Goal: Task Accomplishment & Management: Use online tool/utility

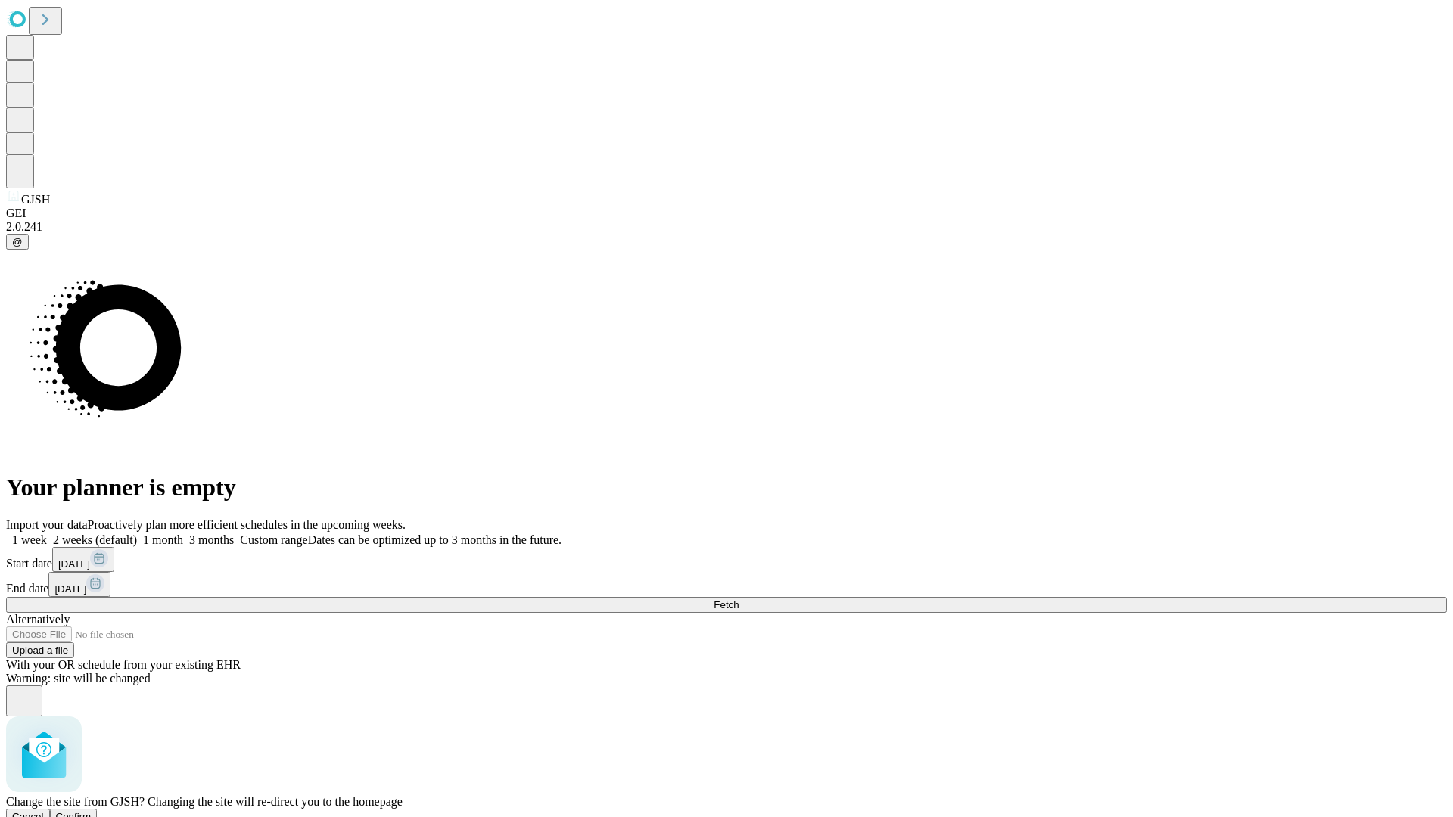
click at [92, 811] on span "Confirm" at bounding box center [74, 816] width 36 height 11
click at [47, 533] on label "1 week" at bounding box center [26, 539] width 41 height 13
click at [738, 599] on span "Fetch" at bounding box center [725, 604] width 25 height 11
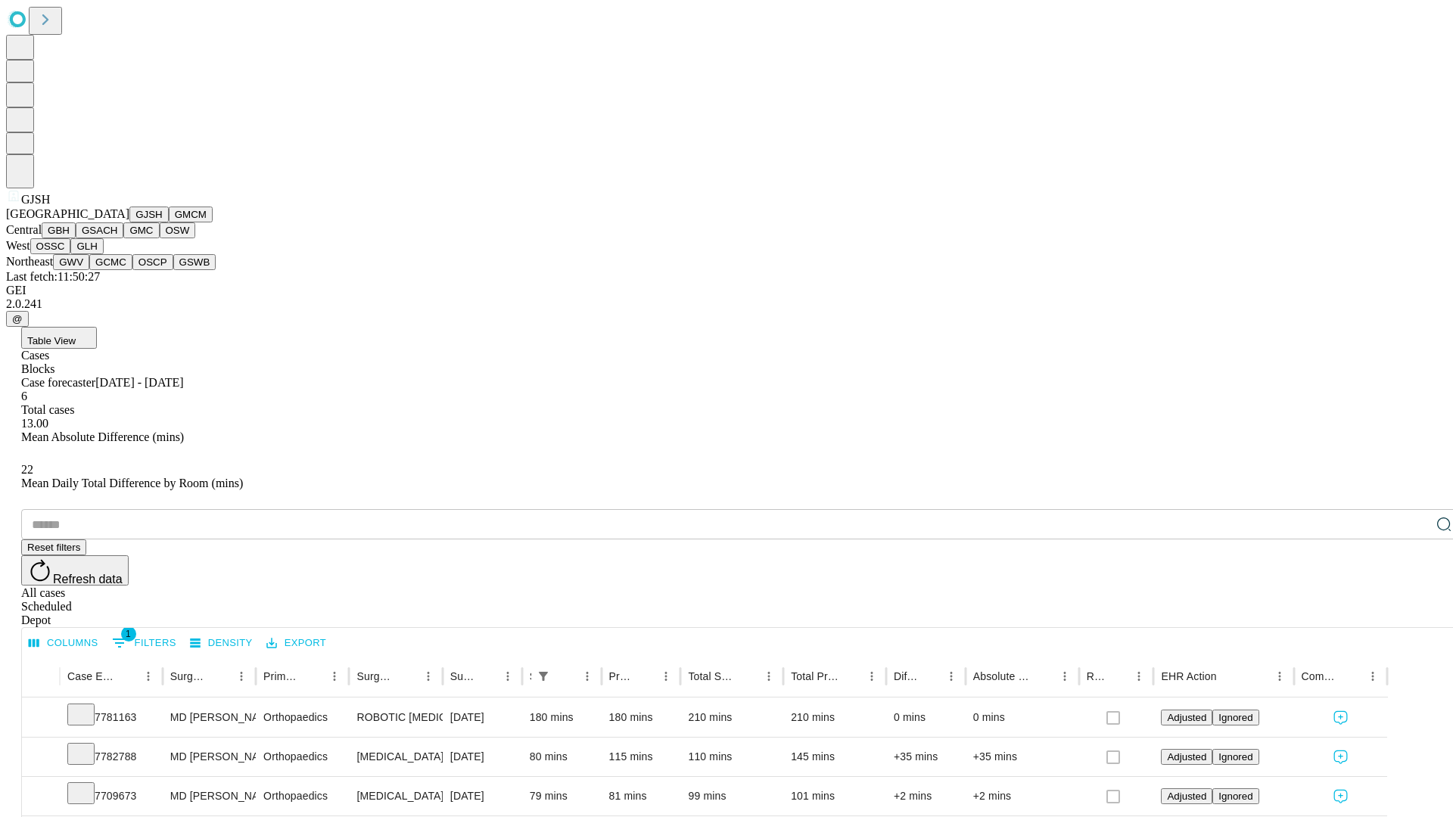
click at [169, 222] on button "GMCM" at bounding box center [191, 215] width 44 height 16
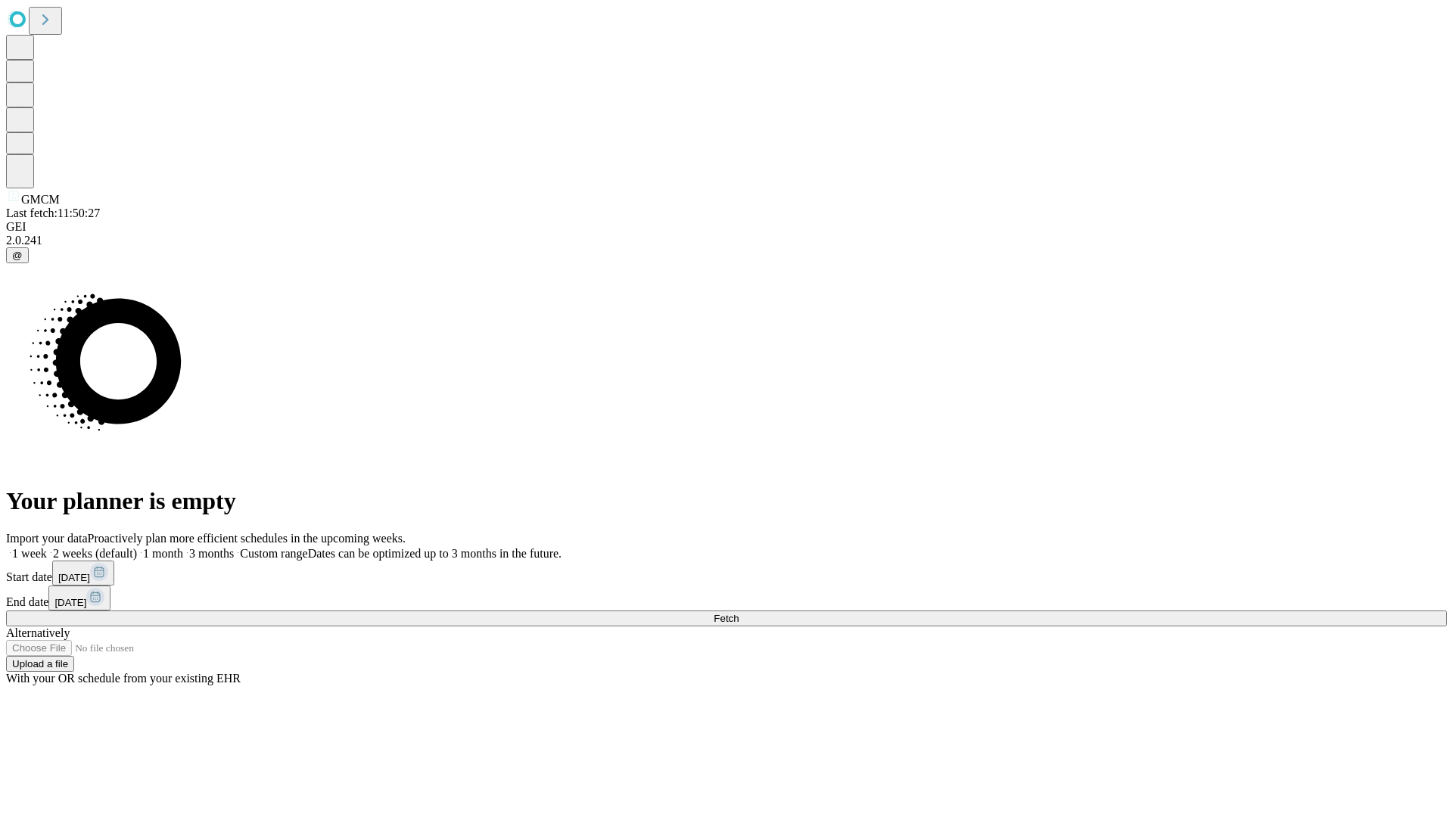
click at [47, 547] on label "1 week" at bounding box center [26, 553] width 41 height 13
click at [738, 613] on span "Fetch" at bounding box center [725, 618] width 25 height 11
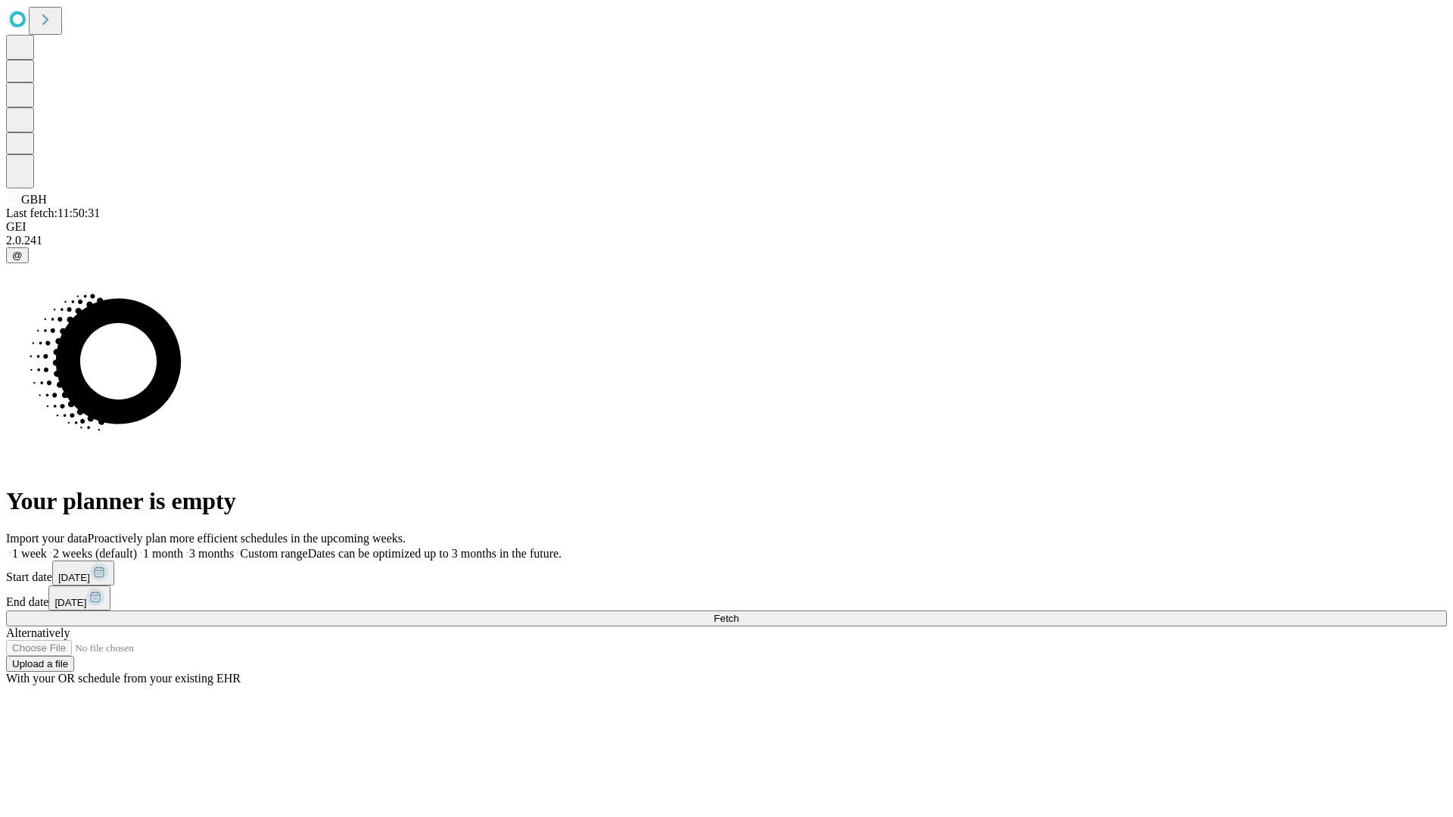
click at [47, 547] on label "1 week" at bounding box center [26, 553] width 41 height 13
click at [738, 613] on span "Fetch" at bounding box center [725, 618] width 25 height 11
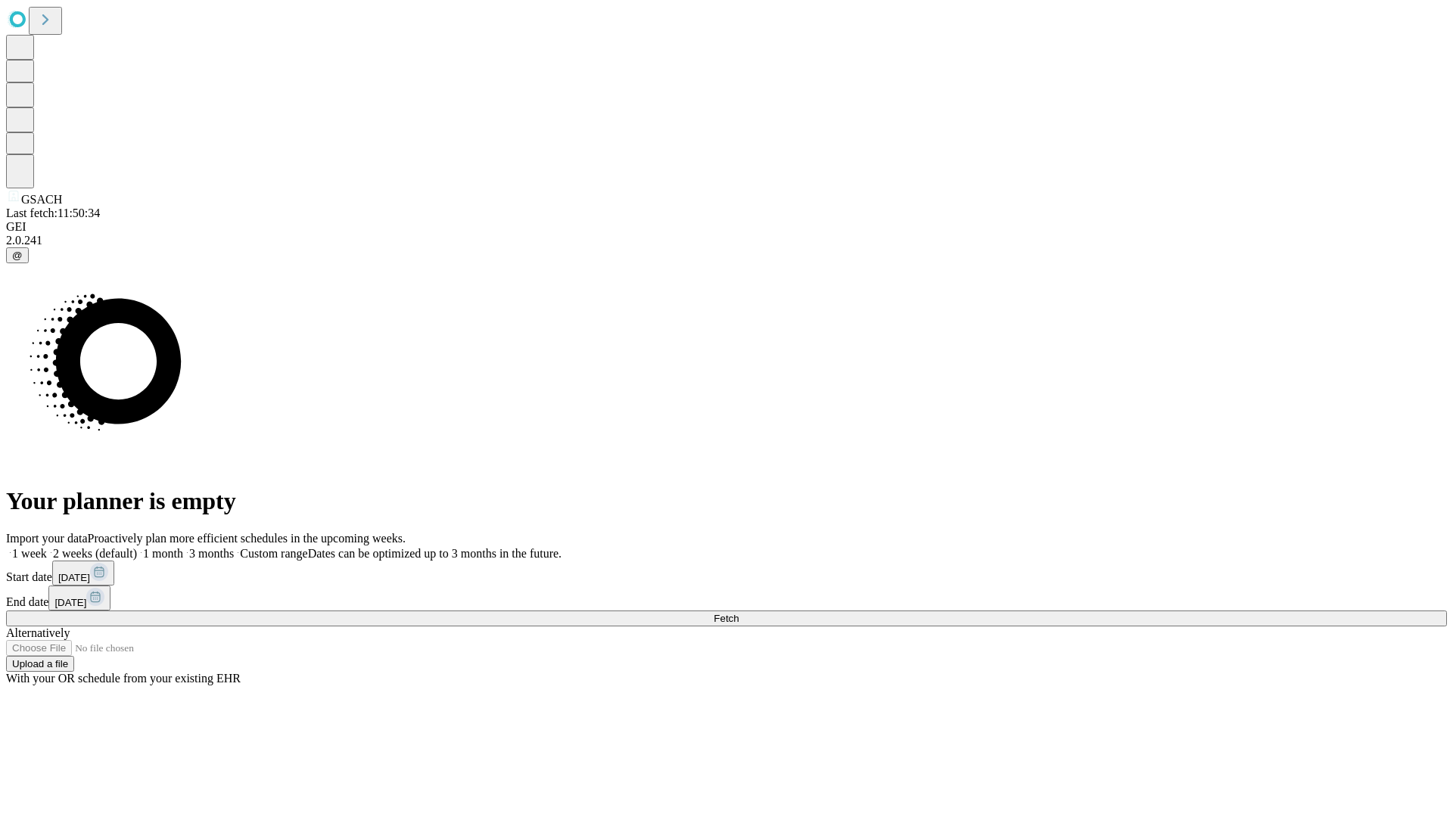
click at [47, 547] on label "1 week" at bounding box center [26, 553] width 41 height 13
click at [738, 613] on span "Fetch" at bounding box center [725, 618] width 25 height 11
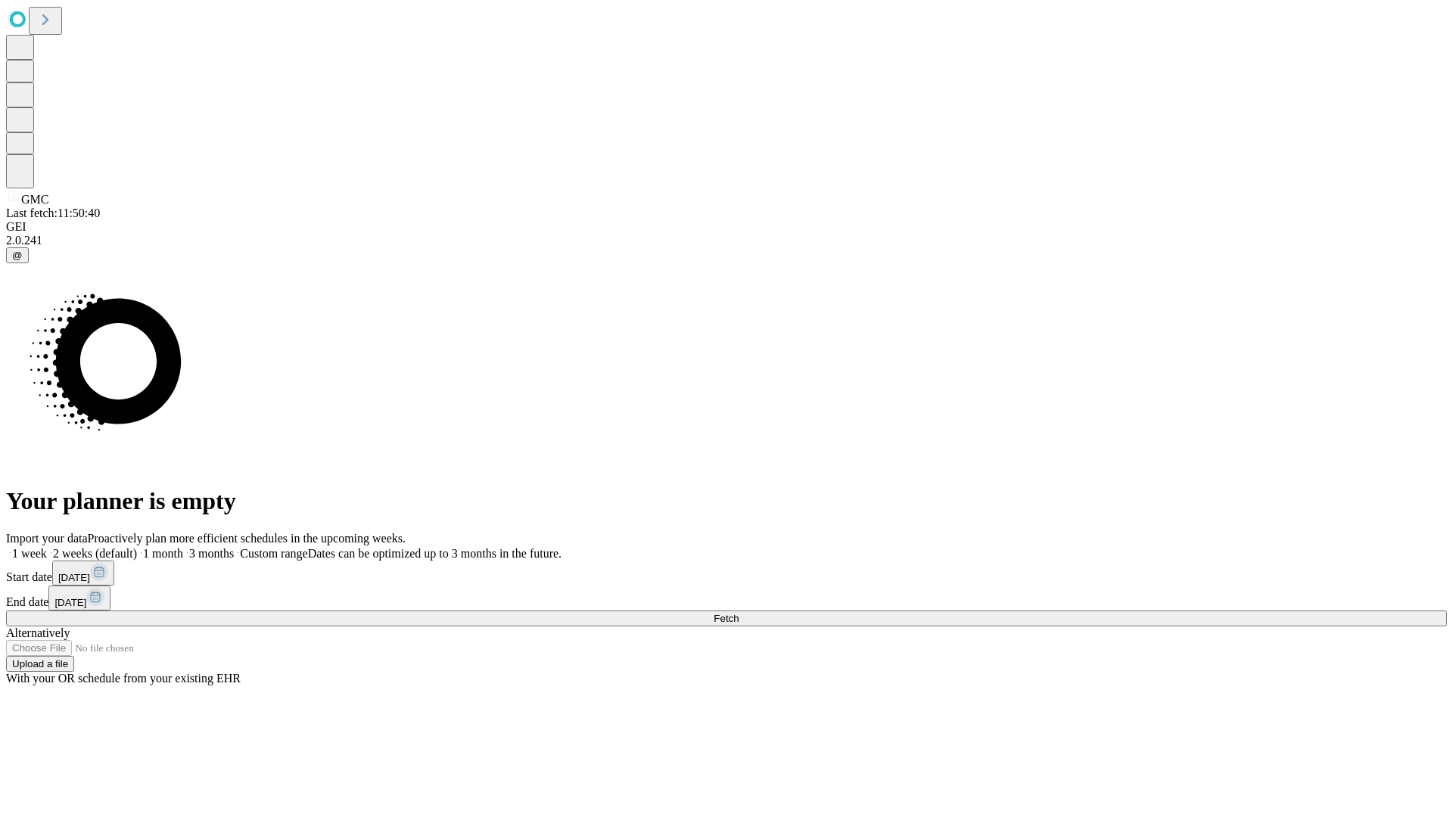
click at [47, 547] on label "1 week" at bounding box center [26, 553] width 41 height 13
click at [738, 613] on span "Fetch" at bounding box center [725, 618] width 25 height 11
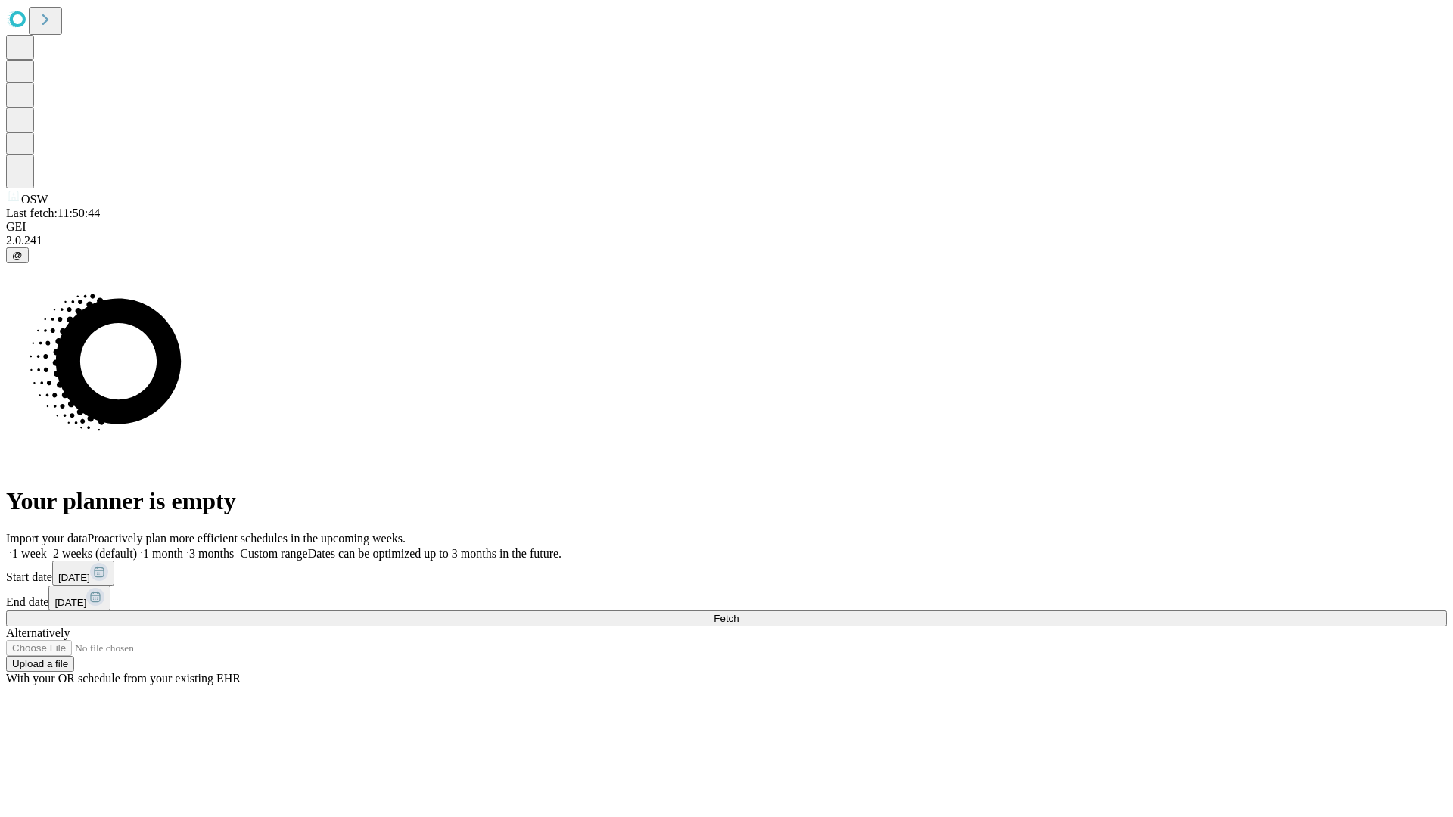
click at [47, 547] on label "1 week" at bounding box center [26, 553] width 41 height 13
click at [738, 613] on span "Fetch" at bounding box center [725, 618] width 25 height 11
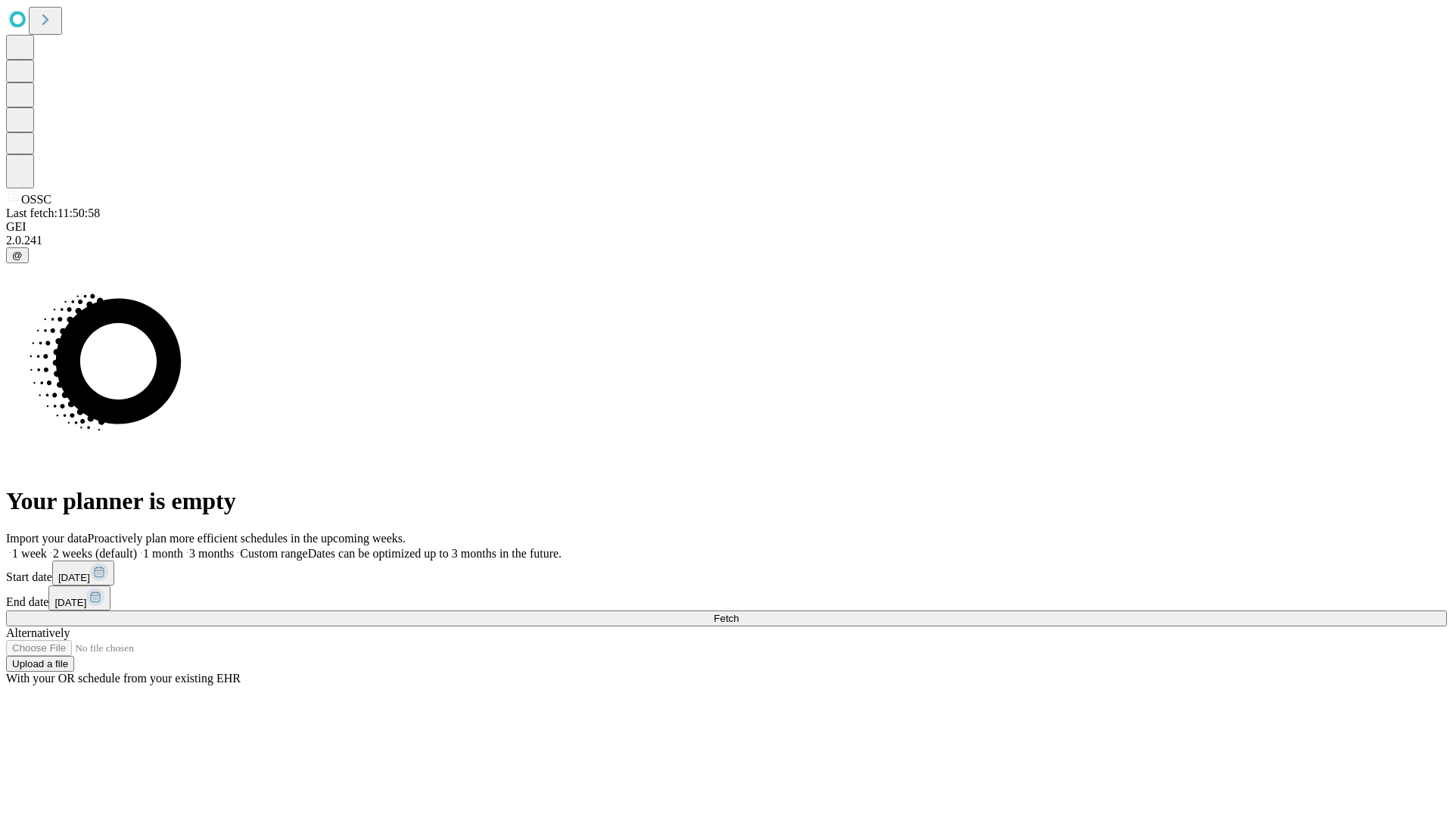
click at [47, 547] on label "1 week" at bounding box center [26, 553] width 41 height 13
click at [738, 613] on span "Fetch" at bounding box center [725, 618] width 25 height 11
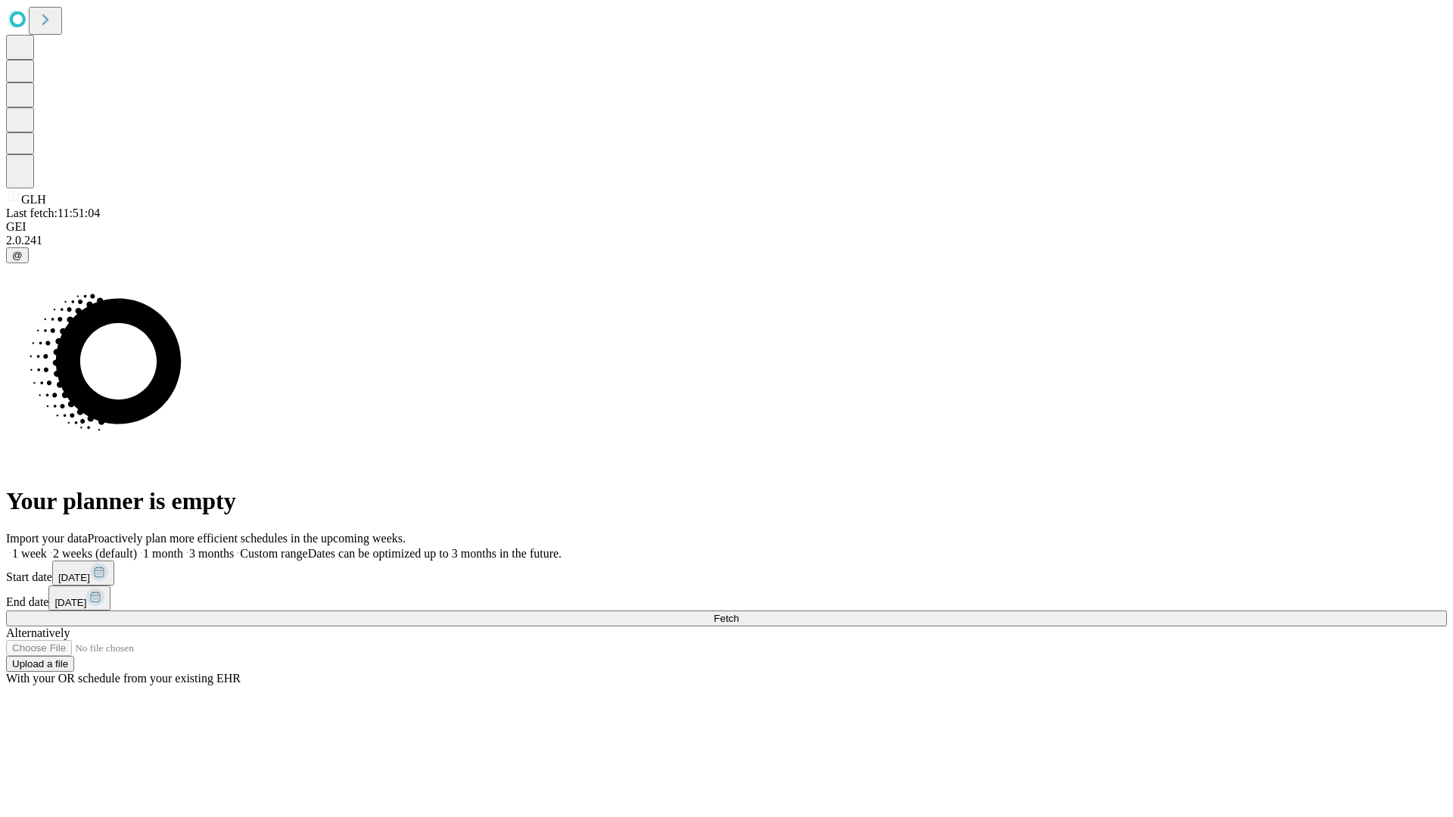
click at [47, 547] on label "1 week" at bounding box center [26, 553] width 41 height 13
click at [738, 613] on span "Fetch" at bounding box center [725, 618] width 25 height 11
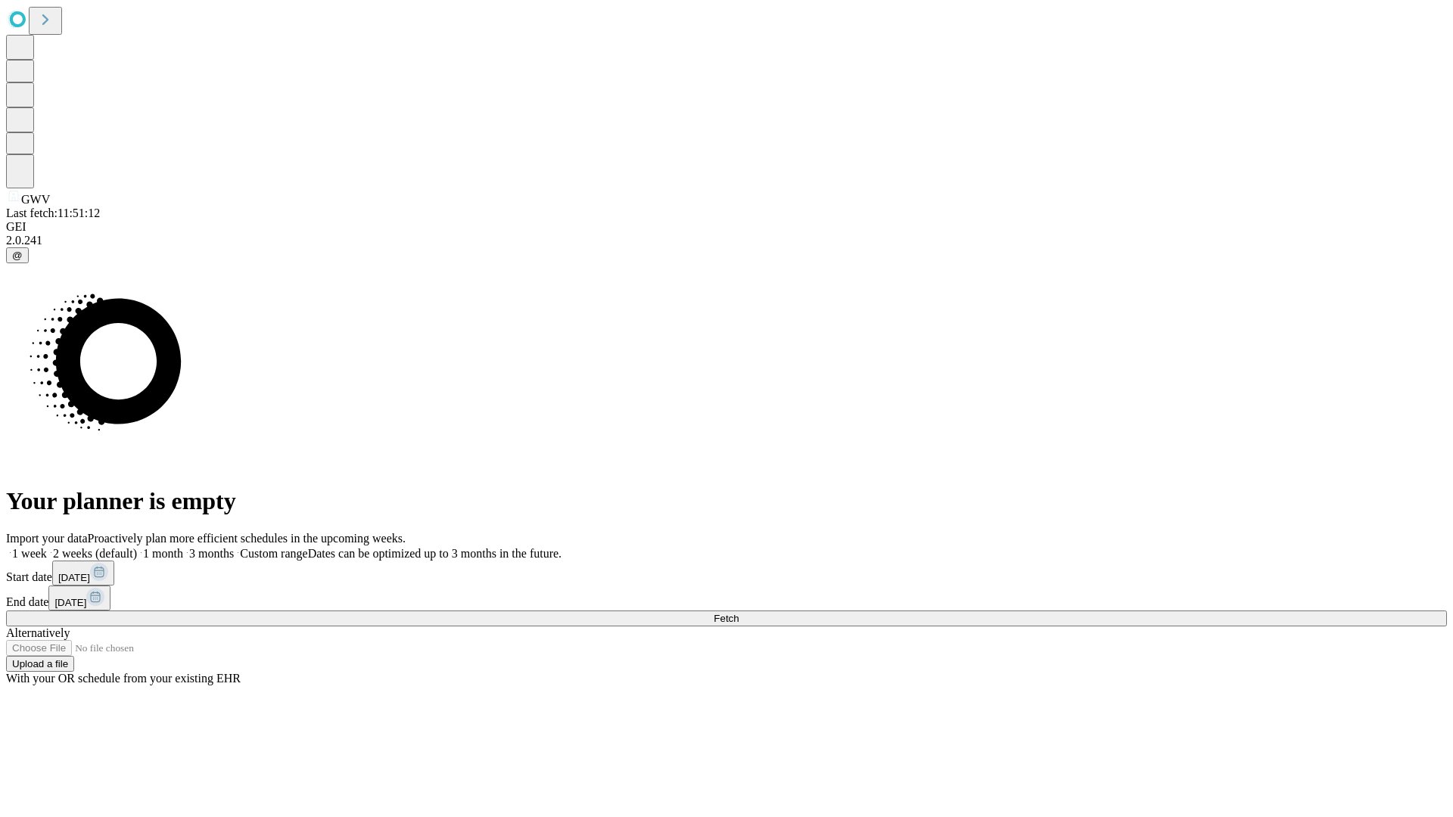
click at [47, 547] on label "1 week" at bounding box center [26, 553] width 41 height 13
click at [738, 613] on span "Fetch" at bounding box center [725, 618] width 25 height 11
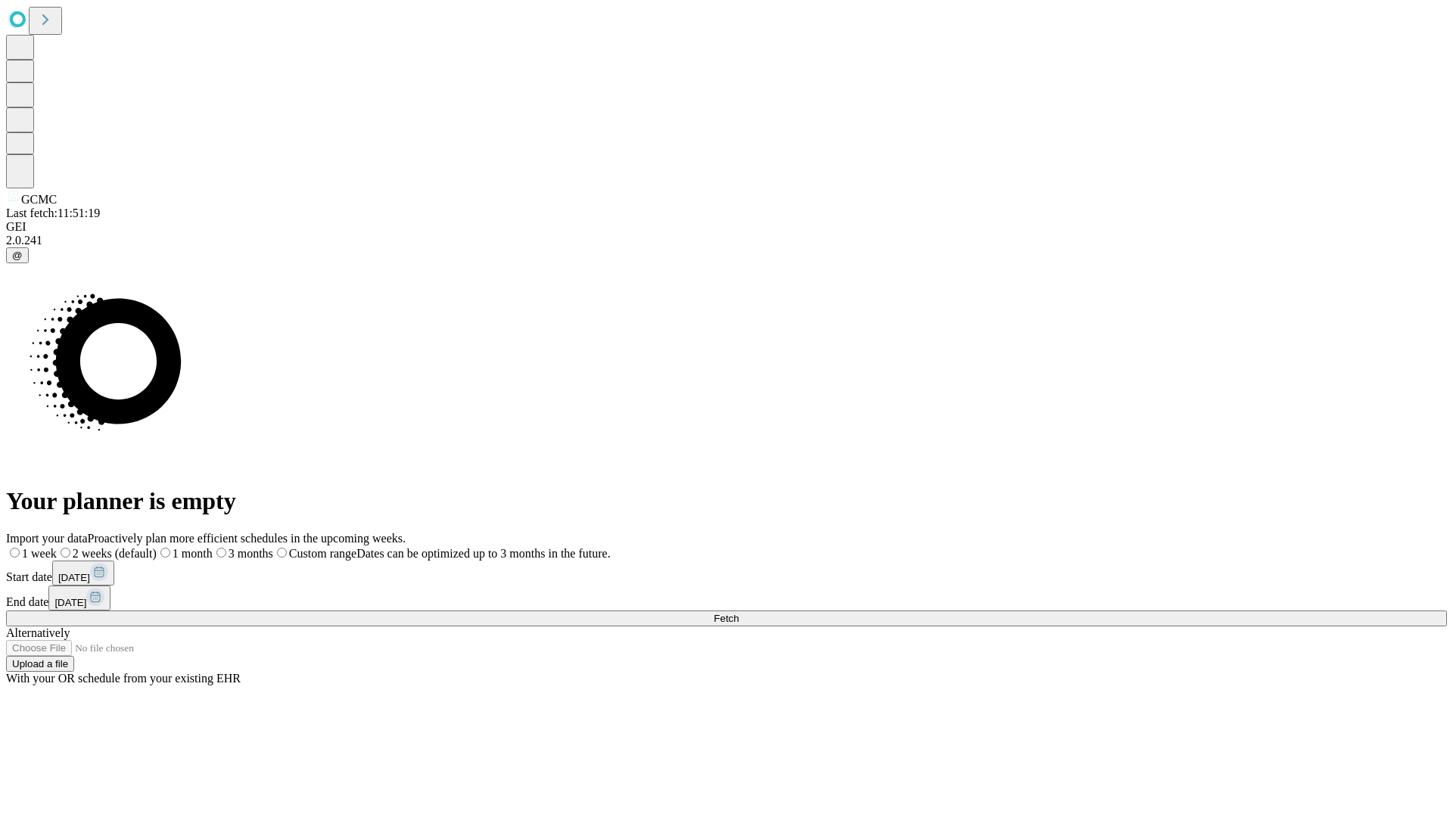
click at [57, 547] on label "1 week" at bounding box center [31, 553] width 51 height 13
click at [738, 613] on span "Fetch" at bounding box center [725, 618] width 25 height 11
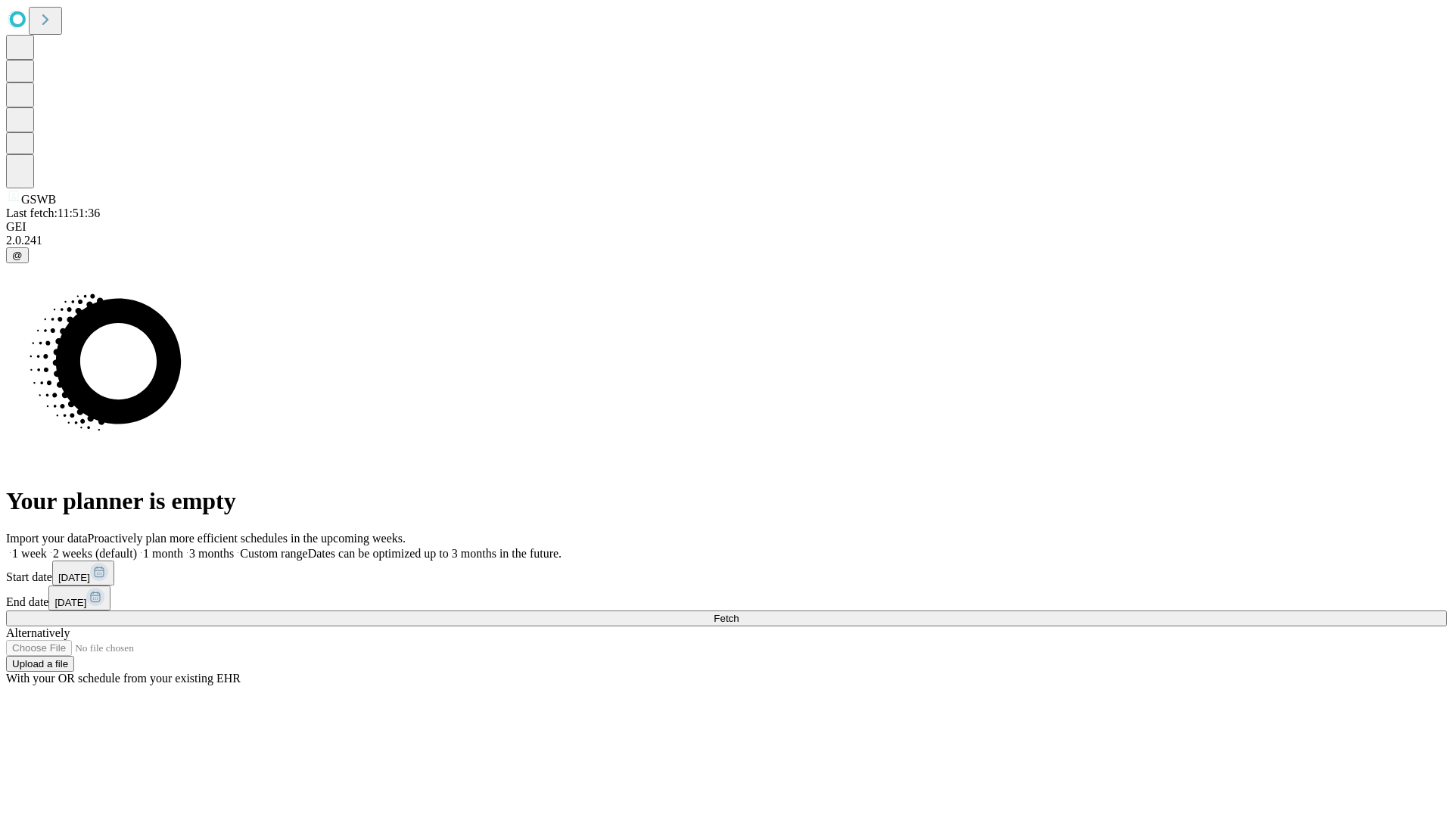
click at [47, 547] on label "1 week" at bounding box center [26, 553] width 41 height 13
click at [738, 613] on span "Fetch" at bounding box center [725, 618] width 25 height 11
